Goal: Book appointment/travel/reservation

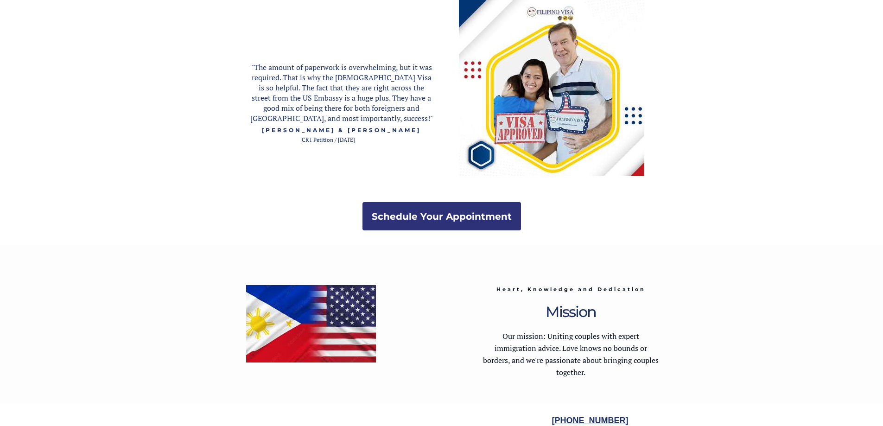
scroll to position [1729, 0]
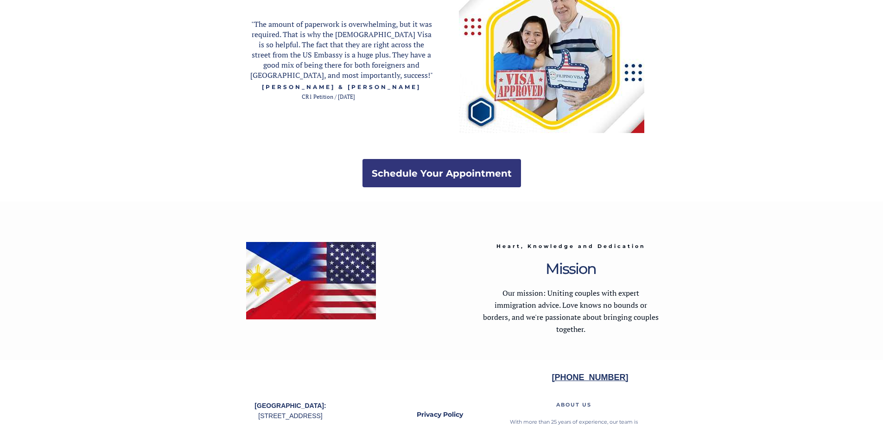
click at [467, 177] on strong "Schedule Your Appointment" at bounding box center [442, 173] width 140 height 11
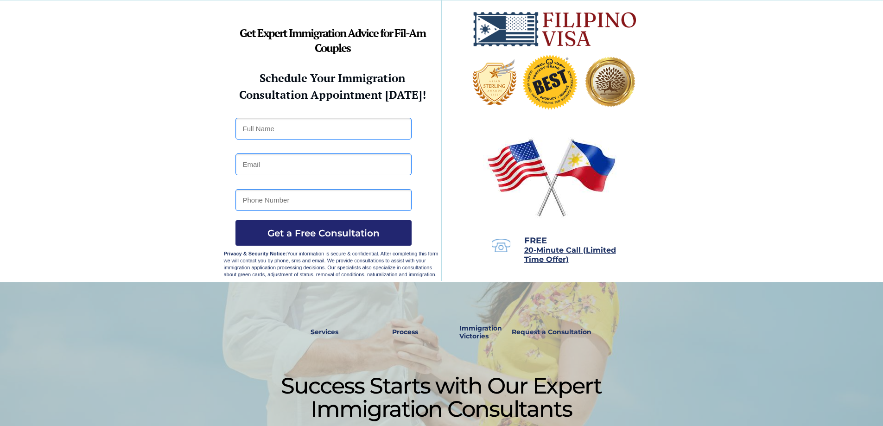
drag, startPoint x: 293, startPoint y: 0, endPoint x: 180, endPoint y: 92, distance: 145.2
click at [181, 91] on div at bounding box center [441, 140] width 883 height 281
click at [735, 287] on div at bounding box center [441, 399] width 883 height 234
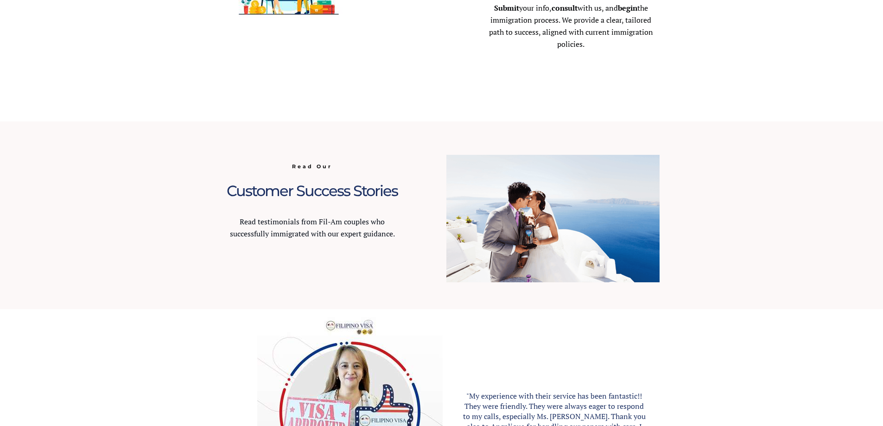
scroll to position [628, 0]
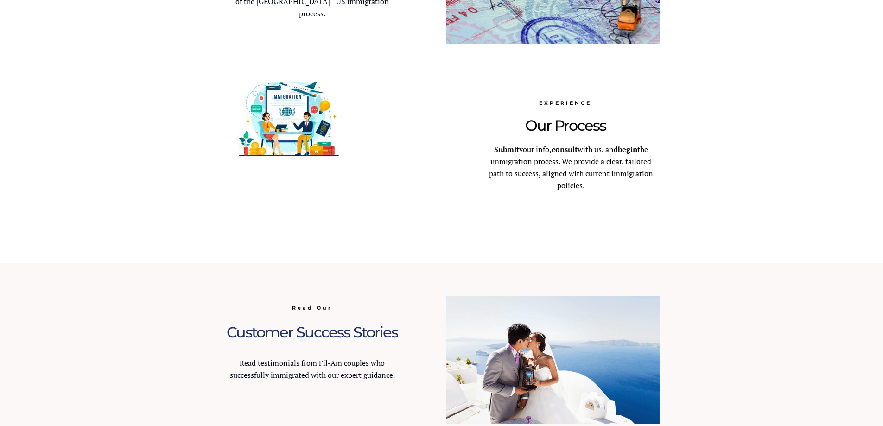
drag, startPoint x: 259, startPoint y: 2, endPoint x: 767, endPoint y: 76, distance: 513.1
click at [767, 76] on div at bounding box center [441, 76] width 883 height 374
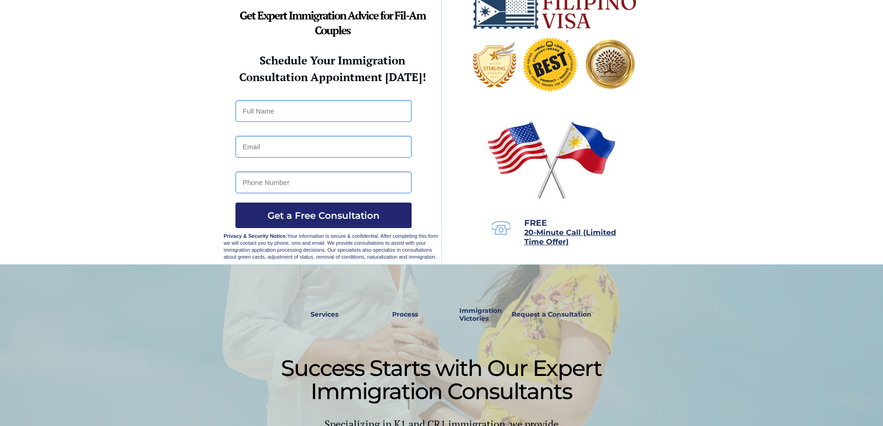
scroll to position [0, 0]
